Goal: Transaction & Acquisition: Subscribe to service/newsletter

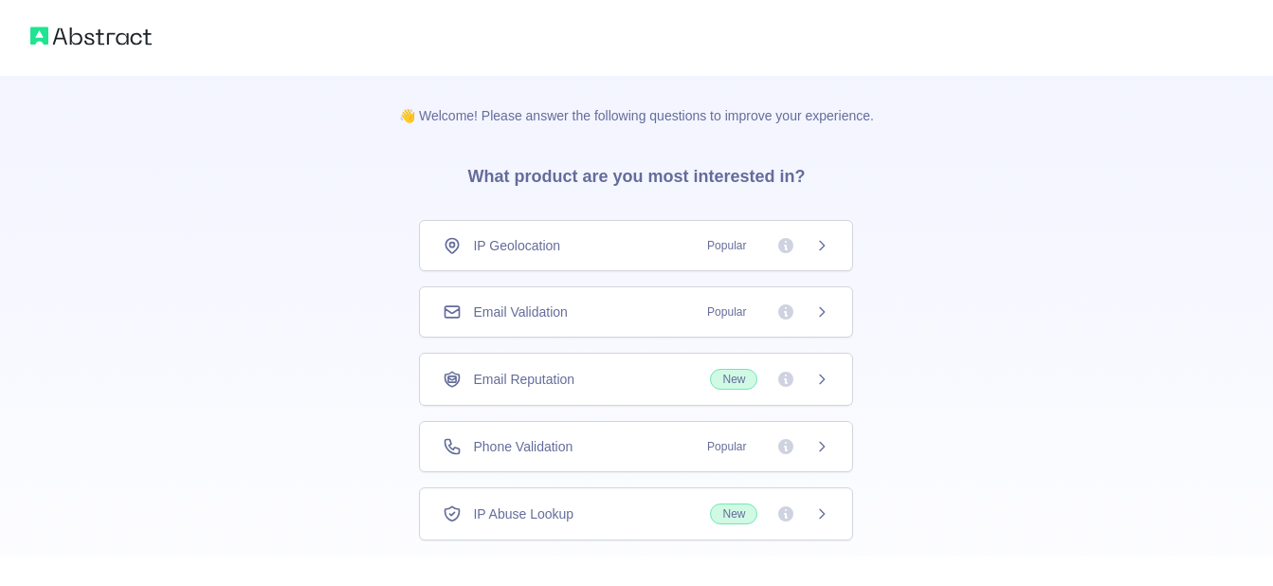
click at [728, 318] on span "Popular" at bounding box center [727, 311] width 62 height 19
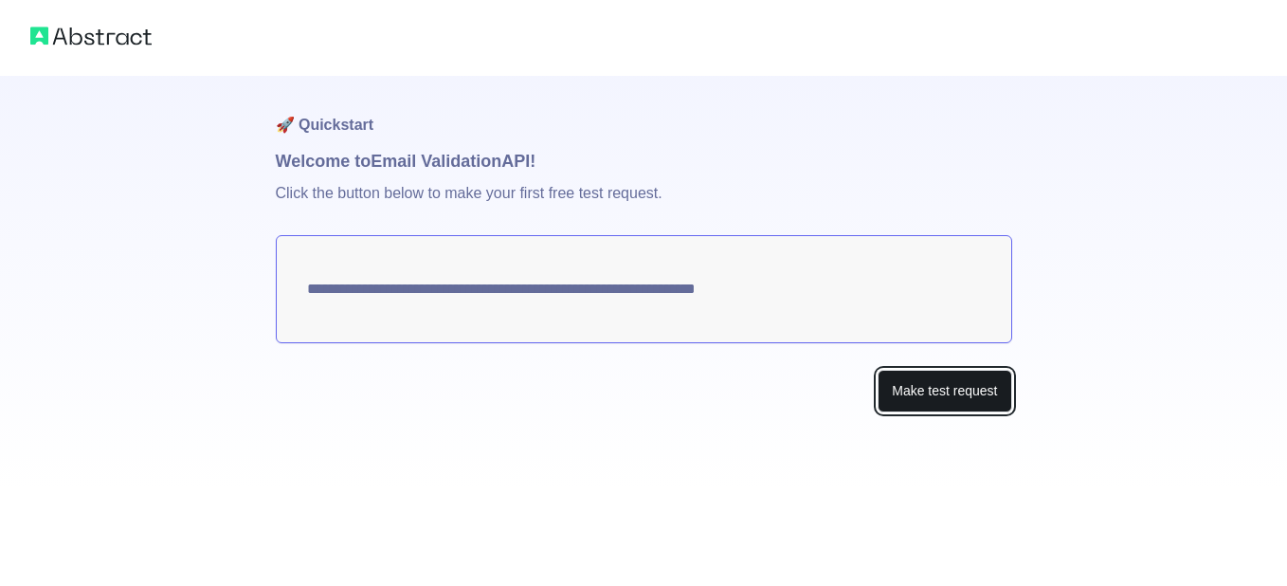
click at [939, 385] on button "Make test request" at bounding box center [945, 391] width 134 height 43
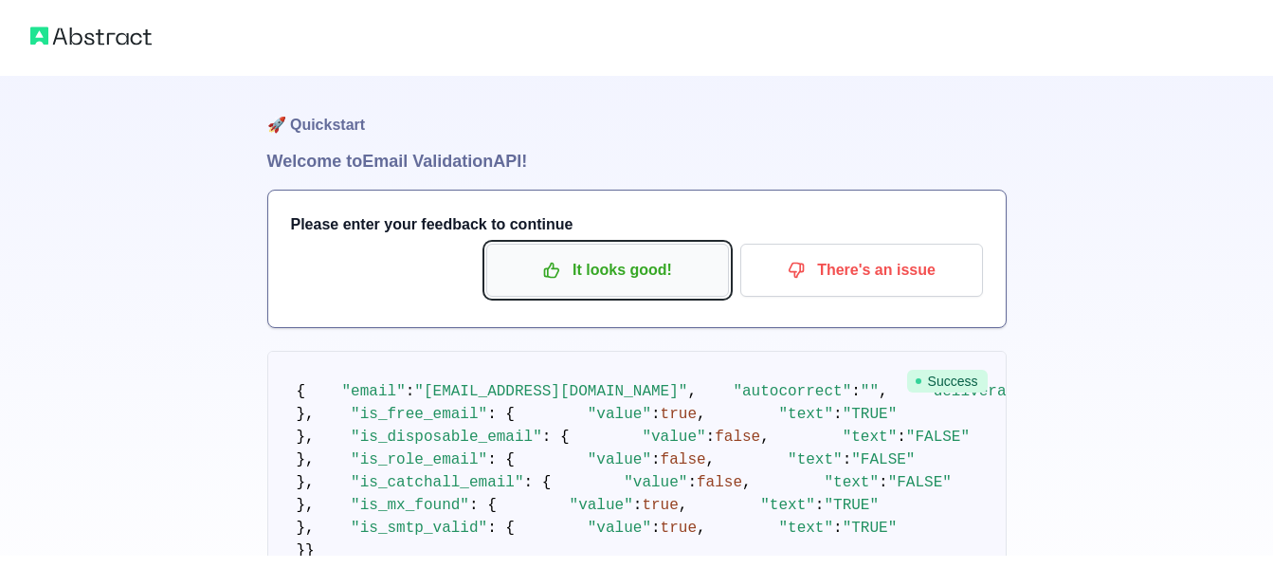
click at [605, 265] on p "It looks good!" at bounding box center [607, 270] width 214 height 32
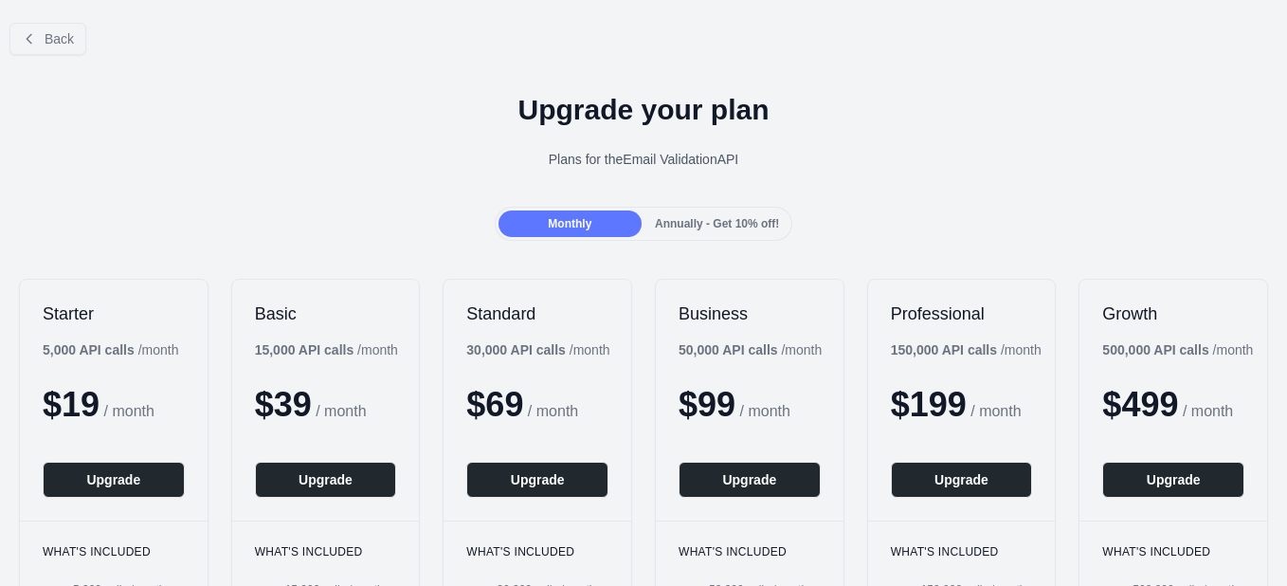
click at [331, 408] on span "/ month" at bounding box center [341, 411] width 50 height 16
click at [62, 45] on span "Back" at bounding box center [59, 38] width 29 height 15
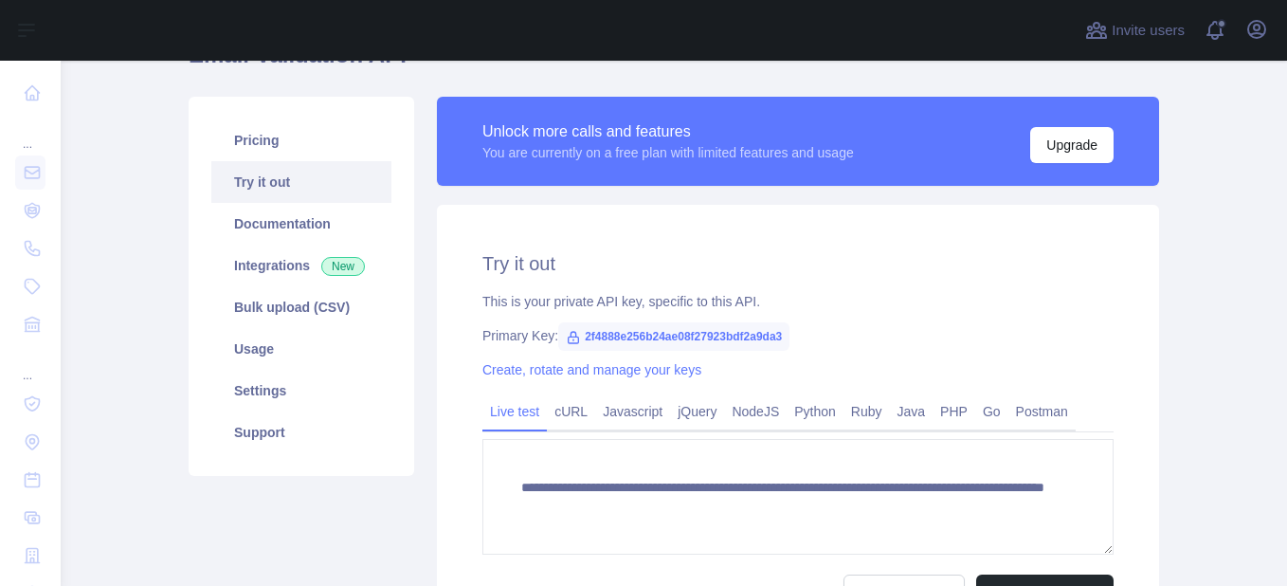
scroll to position [105, 0]
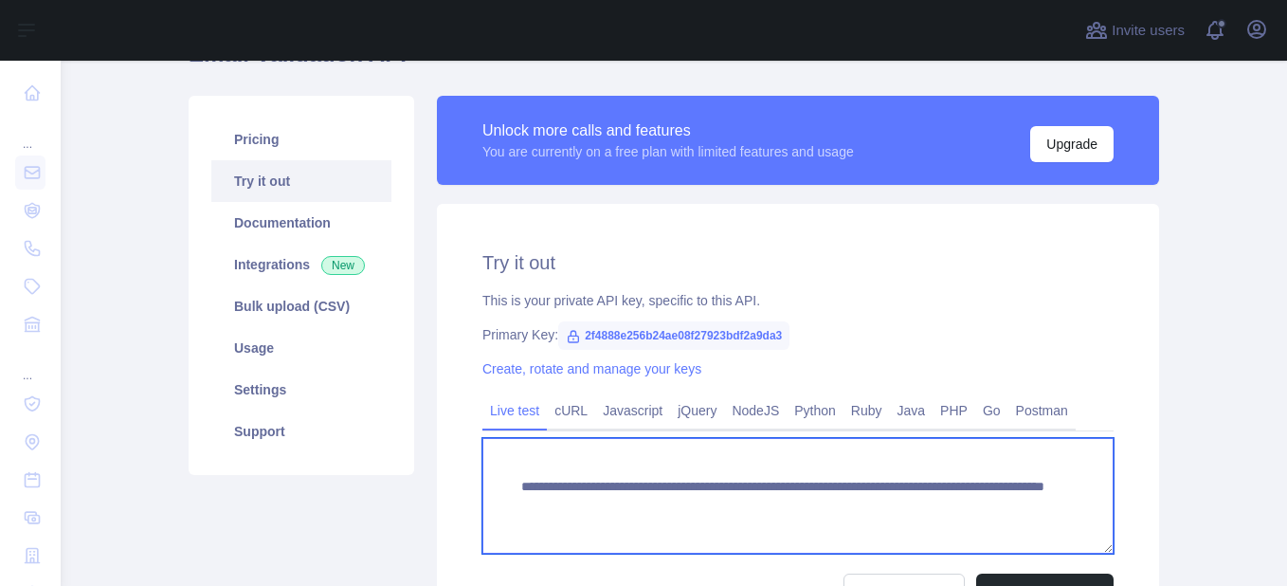
drag, startPoint x: 511, startPoint y: 488, endPoint x: 974, endPoint y: 550, distance: 467.5
click at [974, 550] on textarea "**********" at bounding box center [797, 496] width 631 height 116
